Goal: Transaction & Acquisition: Purchase product/service

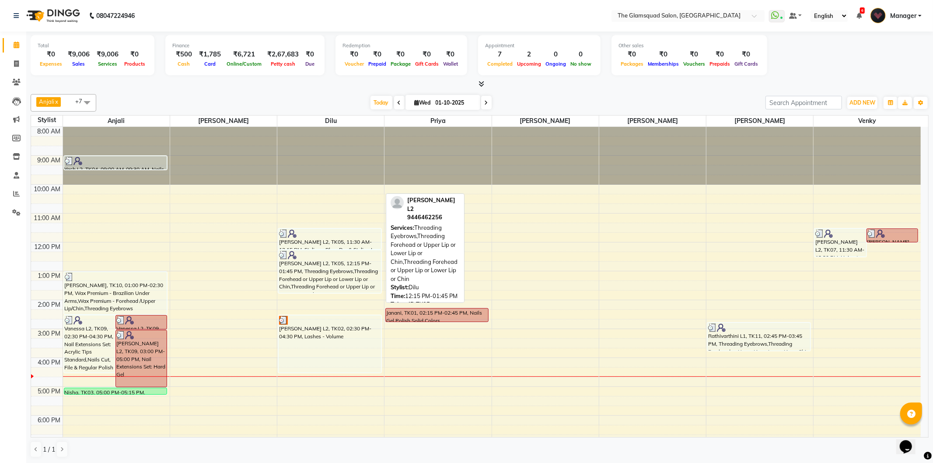
scroll to position [95, 0]
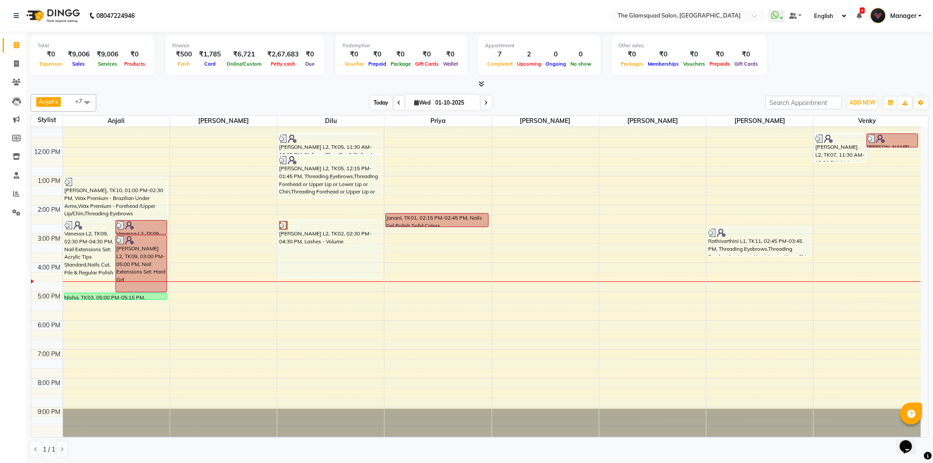
click at [376, 101] on span "Today" at bounding box center [381, 103] width 22 height 14
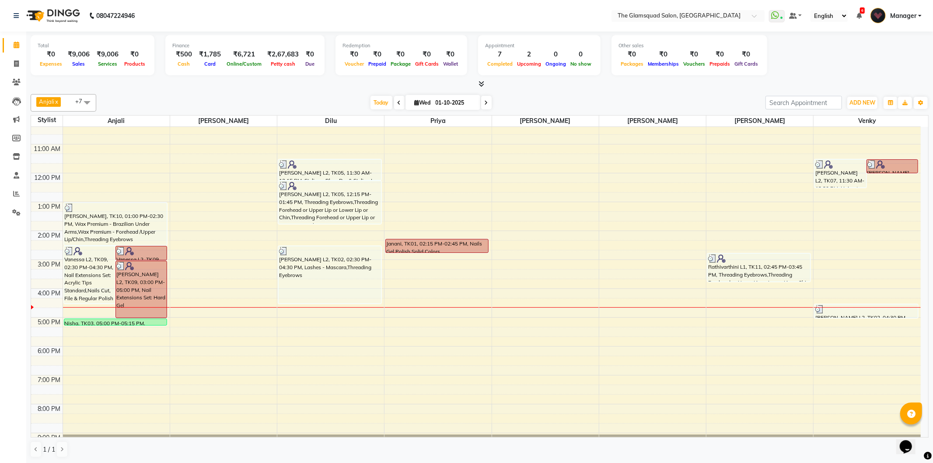
scroll to position [46, 0]
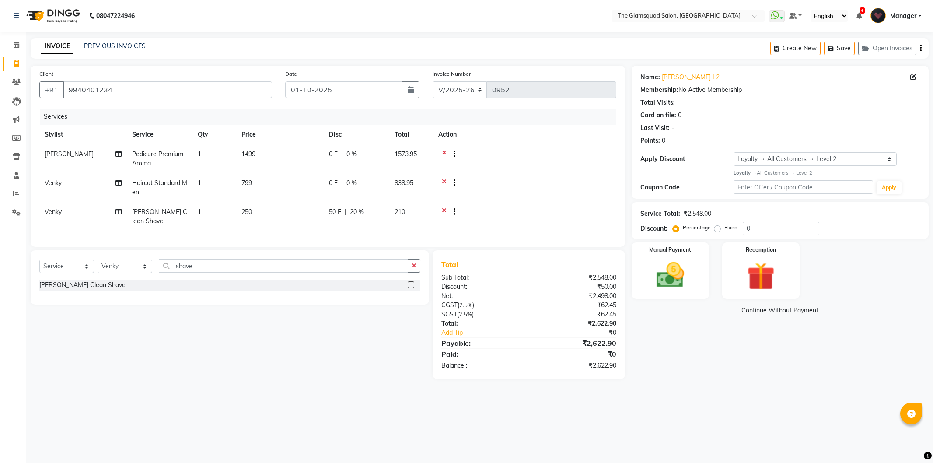
select select "5284"
select select "service"
select select "89864"
select select "1: Object"
click at [649, 326] on div "Name: Dr.nagaraj L2 Membership: No Active Membership Total Visits: Card on file…" at bounding box center [782, 222] width 303 height 313
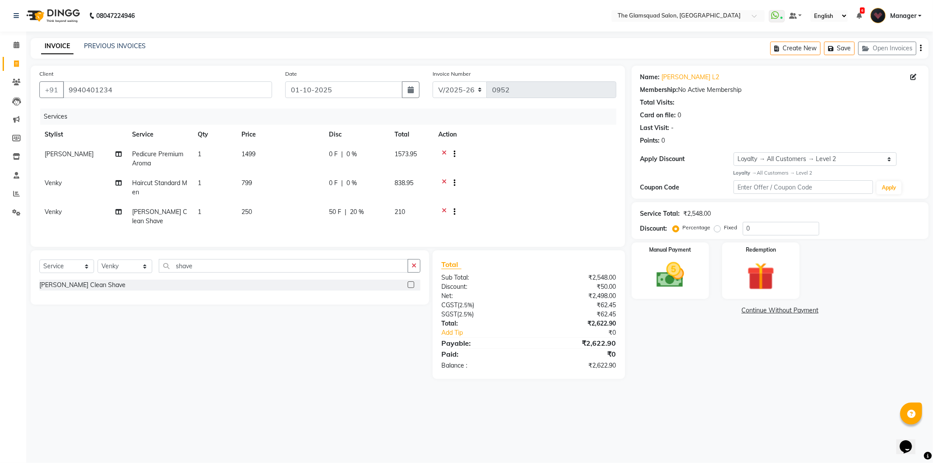
click at [335, 388] on main "INVOICE PREVIOUS INVOICES Create New Save Open Invoices Client +91 9940401234 D…" at bounding box center [479, 215] width 906 height 354
click at [668, 265] on img at bounding box center [670, 274] width 47 height 33
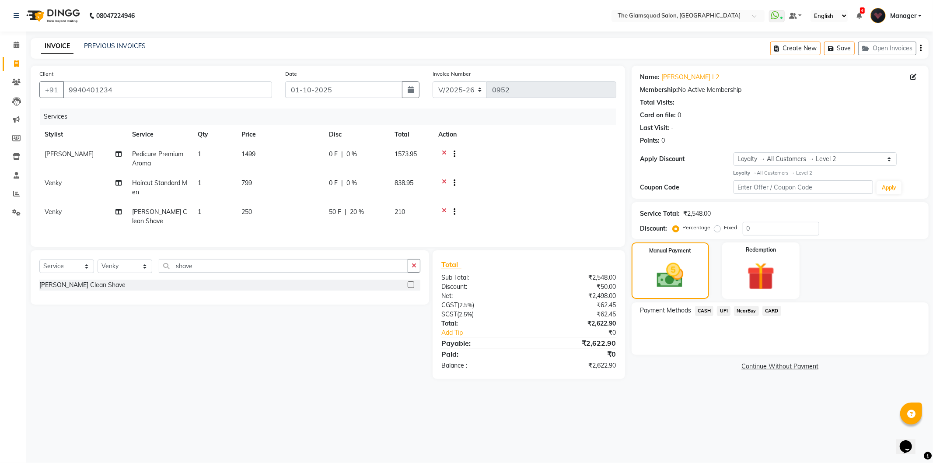
click at [722, 310] on span "UPI" at bounding box center [724, 311] width 14 height 10
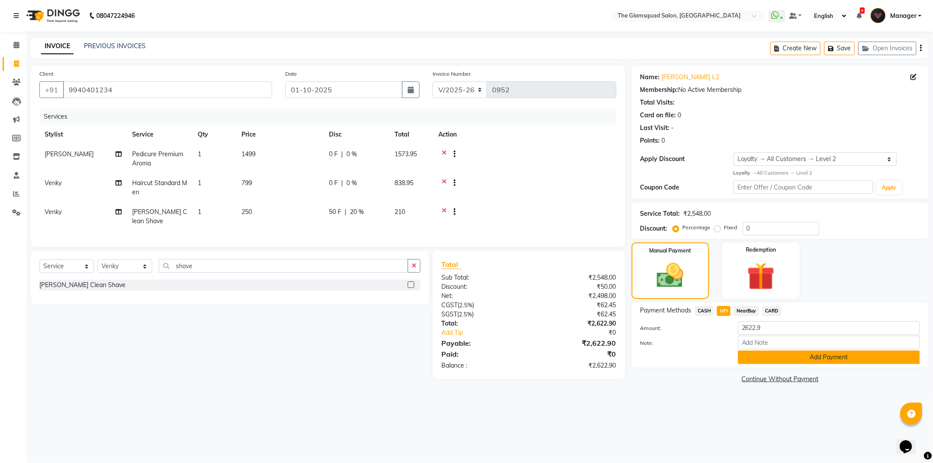
click at [755, 355] on button "Add Payment" at bounding box center [829, 357] width 182 height 14
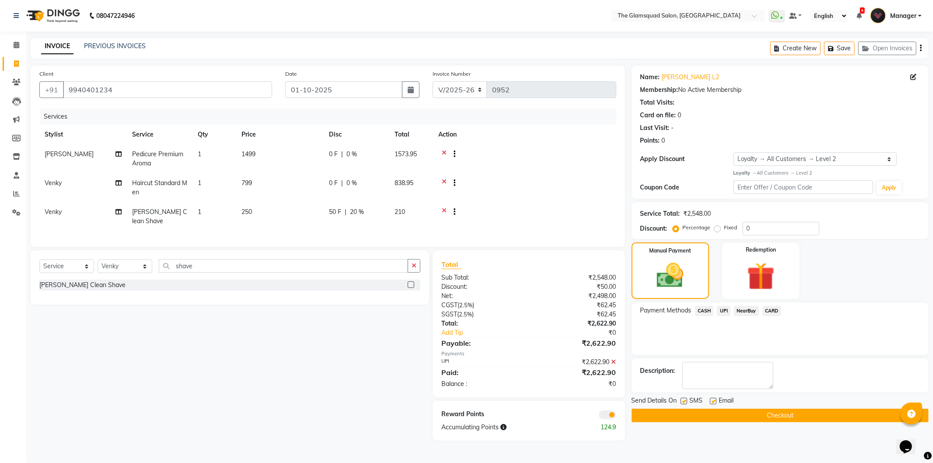
click at [610, 415] on span at bounding box center [607, 414] width 17 height 9
click at [616, 416] on input "checkbox" at bounding box center [616, 416] width 0 height 0
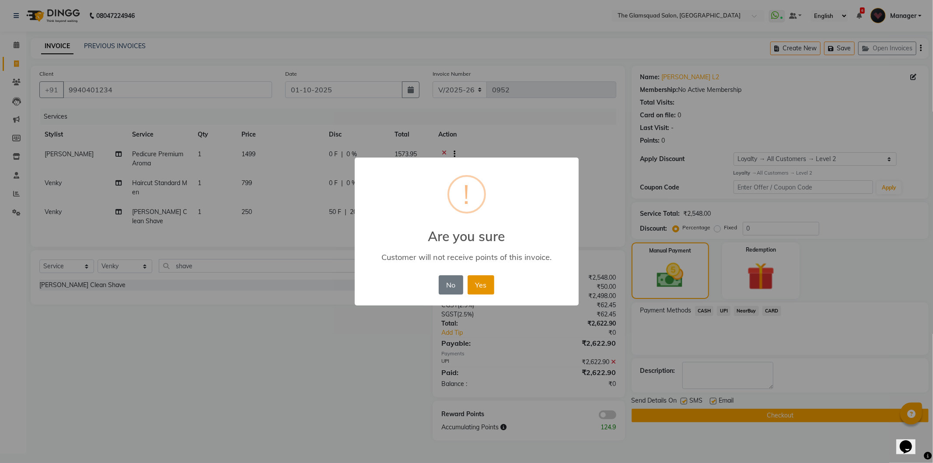
click at [484, 286] on button "Yes" at bounding box center [480, 284] width 27 height 19
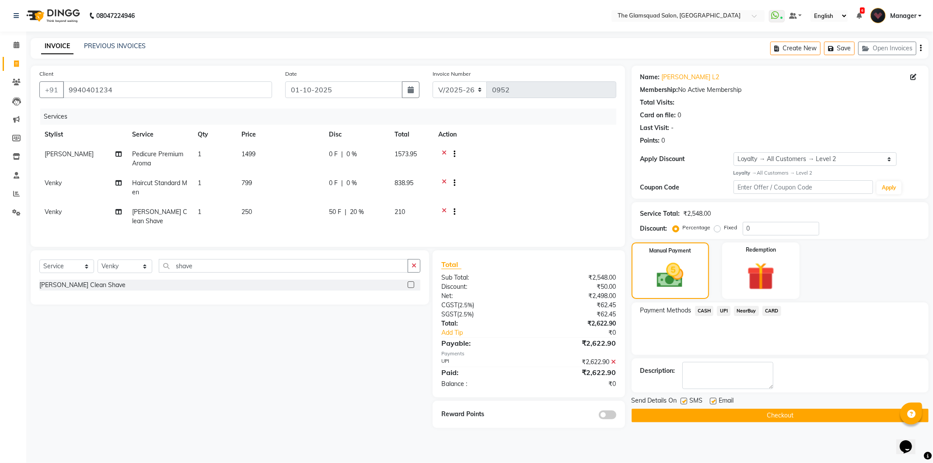
scroll to position [0, 1]
click at [604, 237] on div "Services Stylist Service Qty Price Disc Total Action Monisha Pedicure Premium A…" at bounding box center [327, 172] width 577 height 129
click at [719, 310] on span "UPI" at bounding box center [724, 311] width 14 height 10
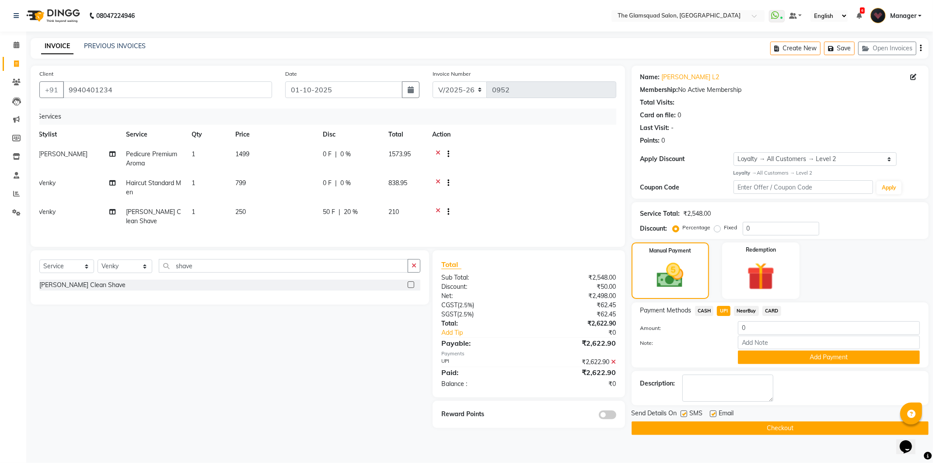
click at [763, 425] on button "Checkout" at bounding box center [779, 428] width 297 height 14
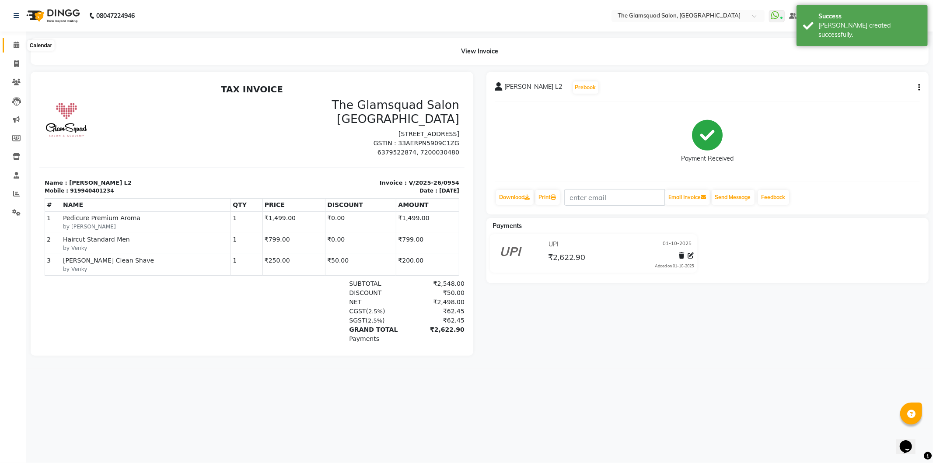
click at [17, 44] on icon at bounding box center [17, 45] width 6 height 7
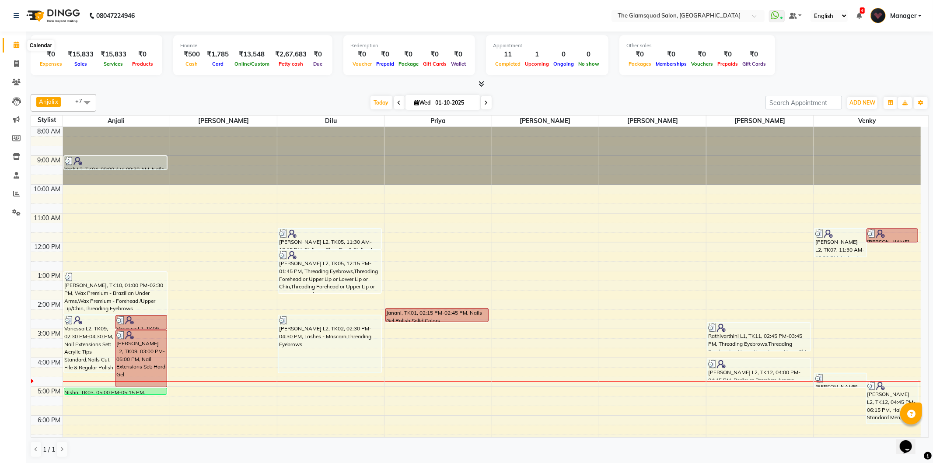
click at [16, 41] on span at bounding box center [16, 45] width 15 height 10
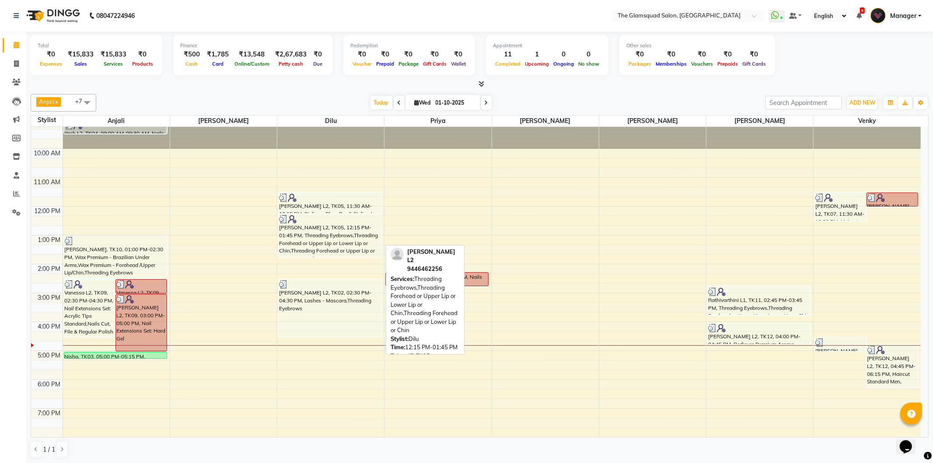
scroll to position [95, 0]
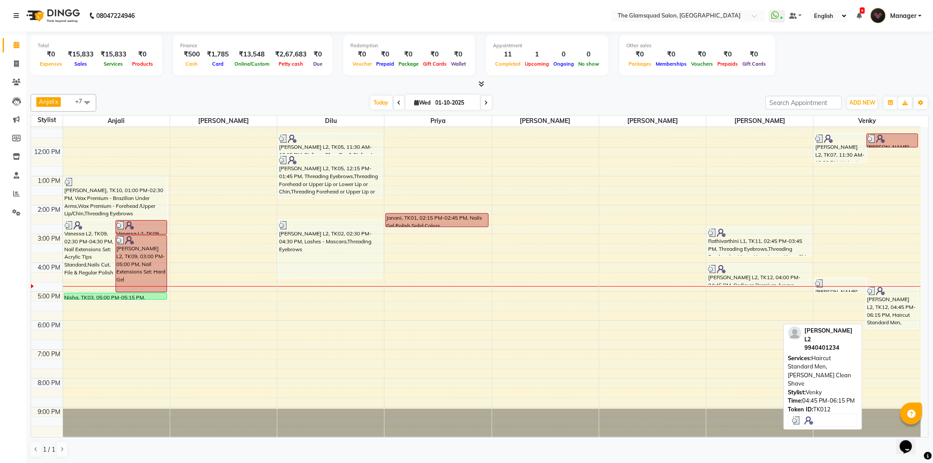
click at [892, 308] on div "Dr.Nagaraj L2, TK12, 04:45 PM-06:15 PM, Haircut Standard Men,Beard Clean Shave" at bounding box center [892, 307] width 51 height 42
select select "3"
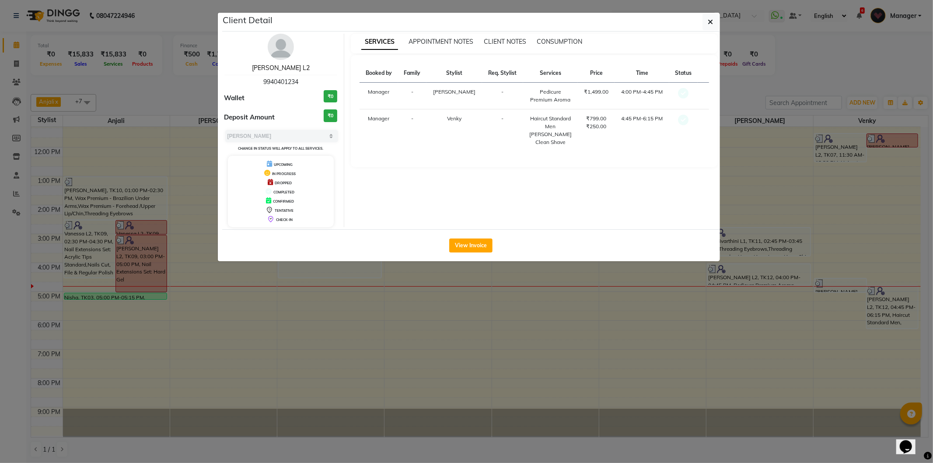
click at [287, 70] on link "Dr.Nagaraj L2" at bounding box center [281, 68] width 58 height 8
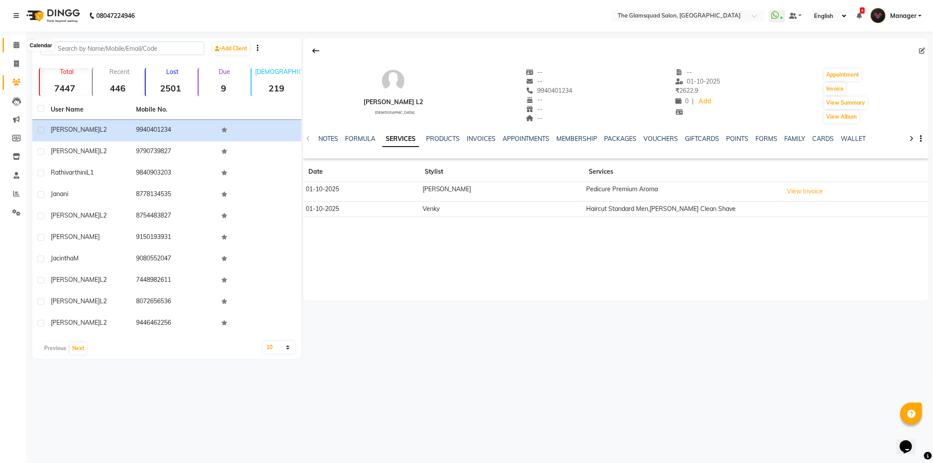
click at [18, 44] on icon at bounding box center [17, 45] width 6 height 7
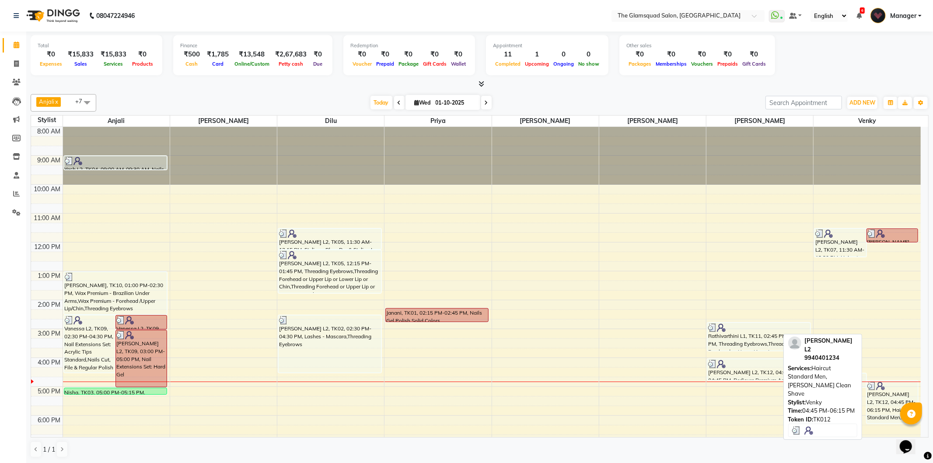
click at [880, 394] on div "Dr.Nagaraj L2, TK12, 04:45 PM-06:15 PM, Haircut Standard Men,Beard Clean Shave" at bounding box center [892, 402] width 51 height 42
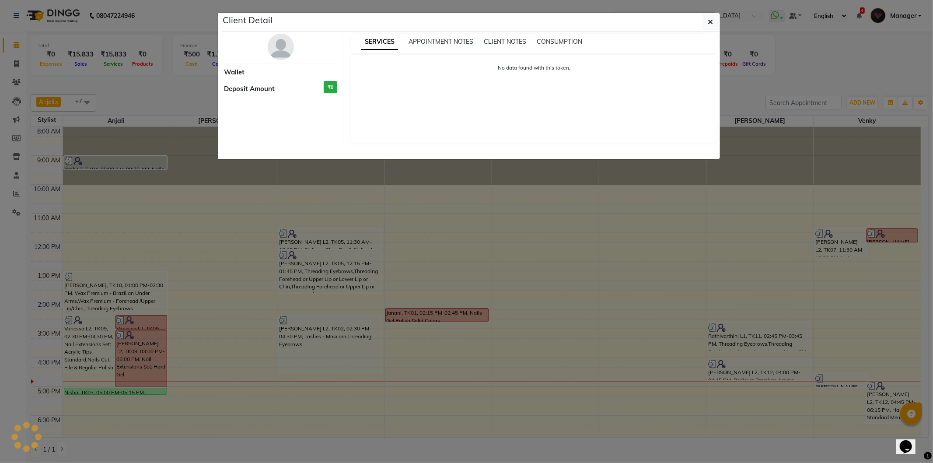
select select "3"
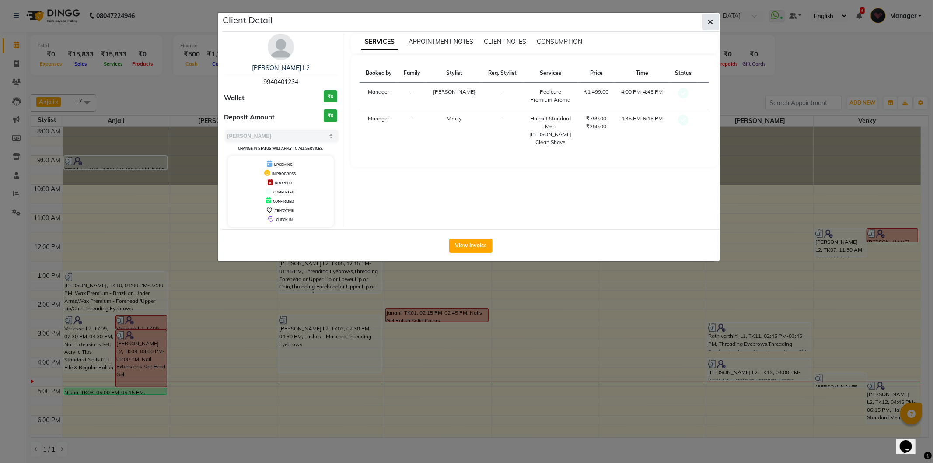
click at [711, 20] on icon "button" at bounding box center [710, 21] width 5 height 7
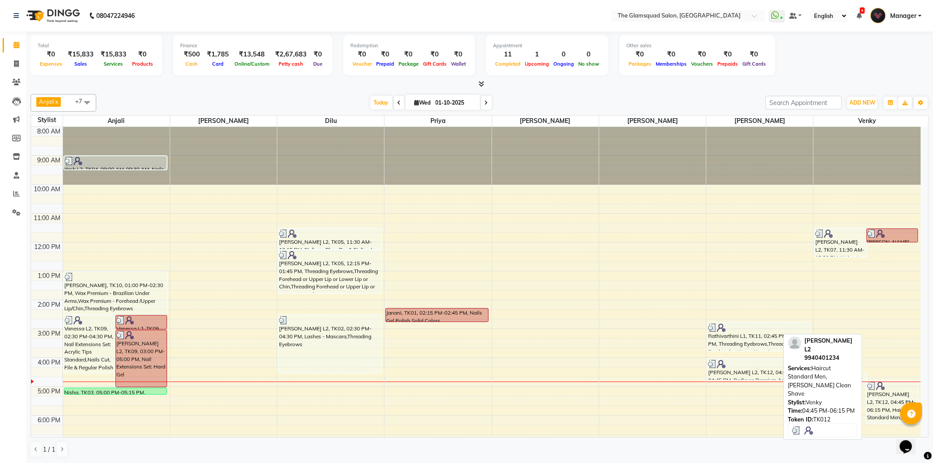
click at [888, 397] on div "Dr.Nagaraj L2, TK12, 04:45 PM-06:15 PM, Haircut Standard Men,Beard Clean Shave" at bounding box center [892, 402] width 51 height 42
select select "3"
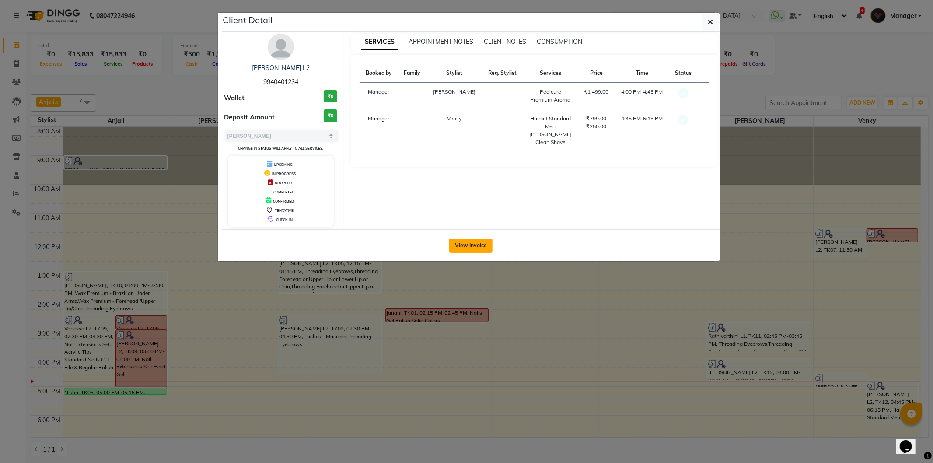
click at [470, 247] on button "View Invoice" at bounding box center [470, 245] width 43 height 14
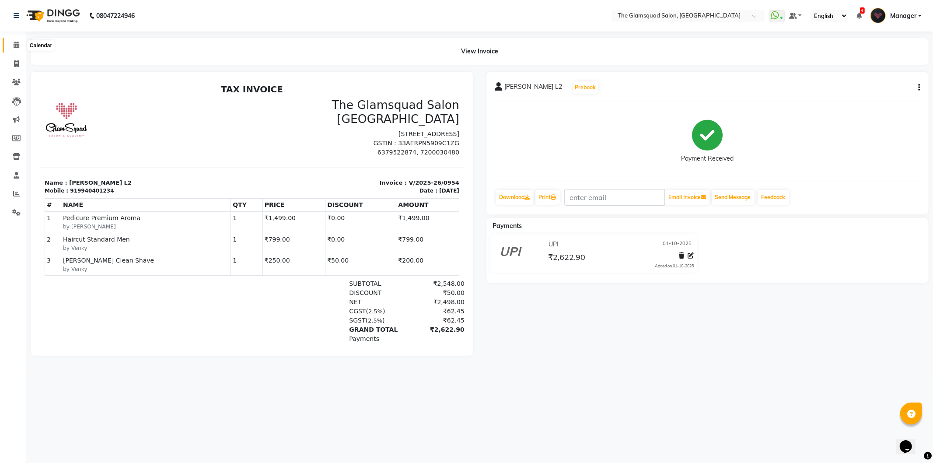
click at [17, 42] on icon at bounding box center [17, 45] width 6 height 7
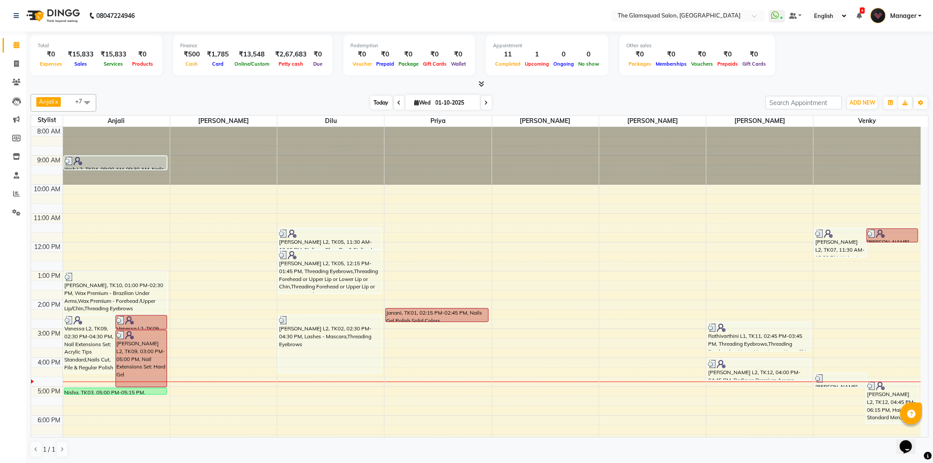
click at [382, 98] on span "Today" at bounding box center [381, 103] width 22 height 14
